Goal: Task Accomplishment & Management: Manage account settings

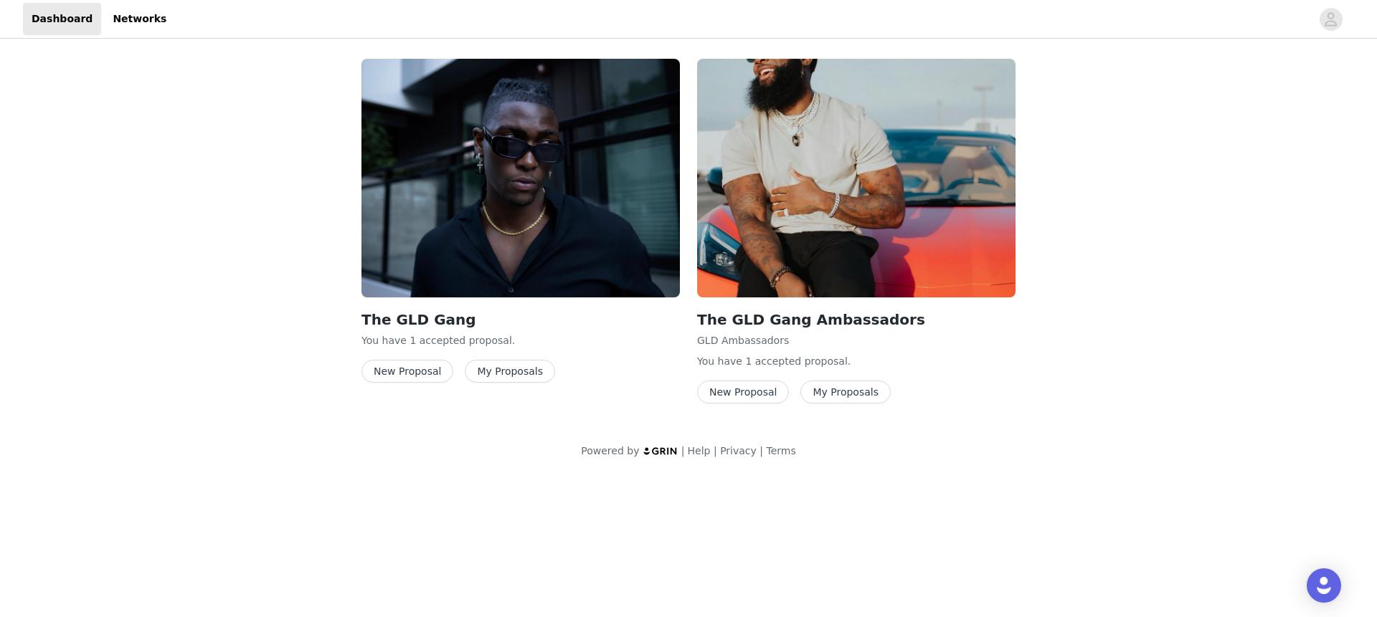
click at [816, 193] on img at bounding box center [856, 178] width 318 height 239
click at [520, 363] on button "My Proposals" at bounding box center [510, 371] width 90 height 23
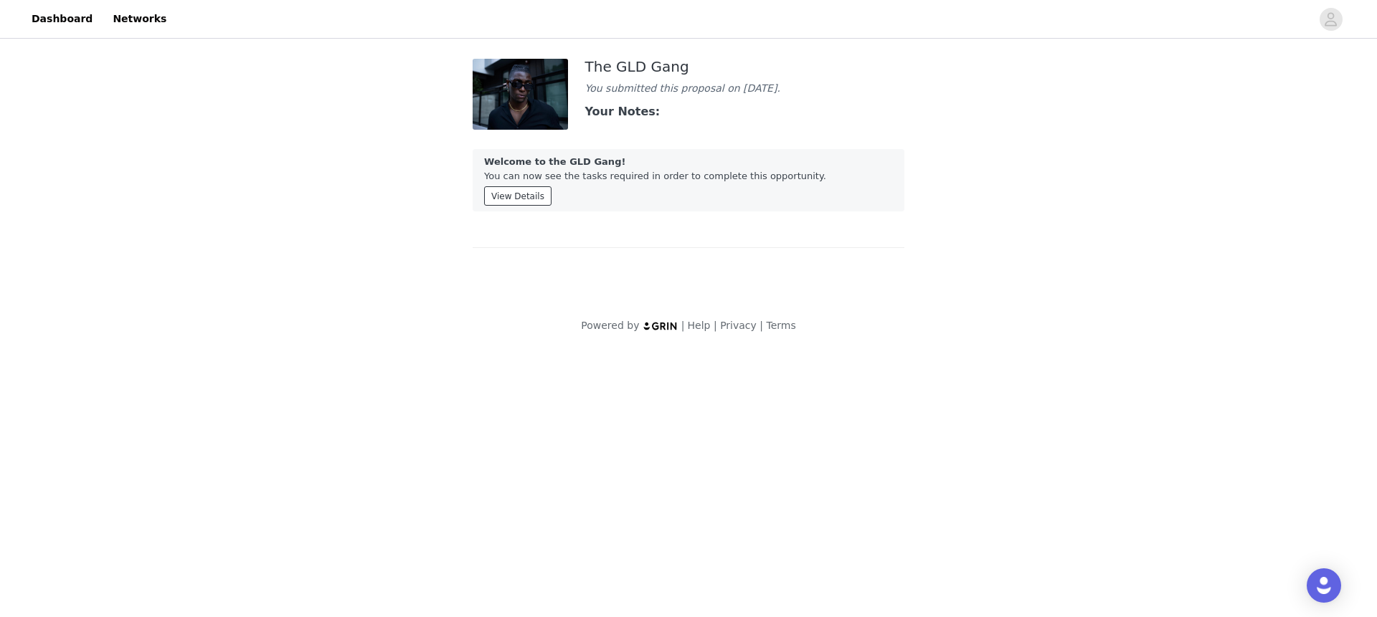
click at [534, 205] on button "View Details" at bounding box center [517, 195] width 67 height 19
click at [52, 16] on link "Dashboard" at bounding box center [62, 19] width 78 height 32
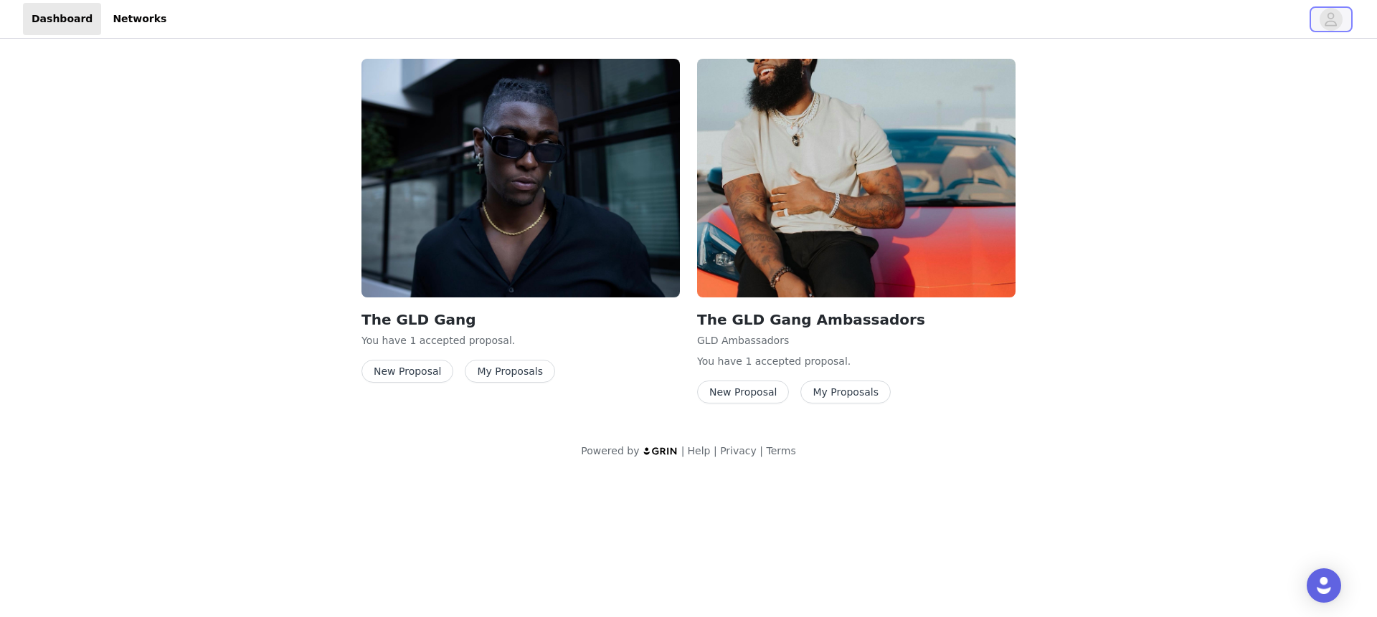
click at [1333, 19] on icon "avatar" at bounding box center [1331, 19] width 14 height 23
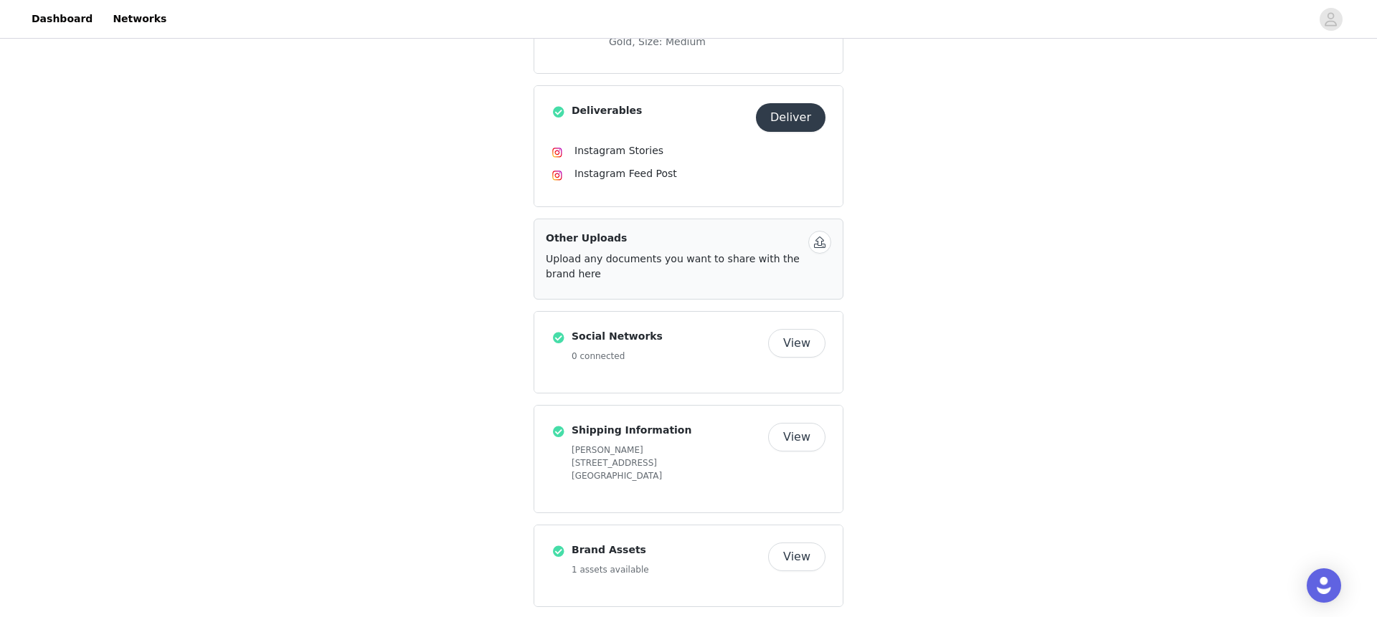
scroll to position [721, 0]
